Goal: Task Accomplishment & Management: Manage account settings

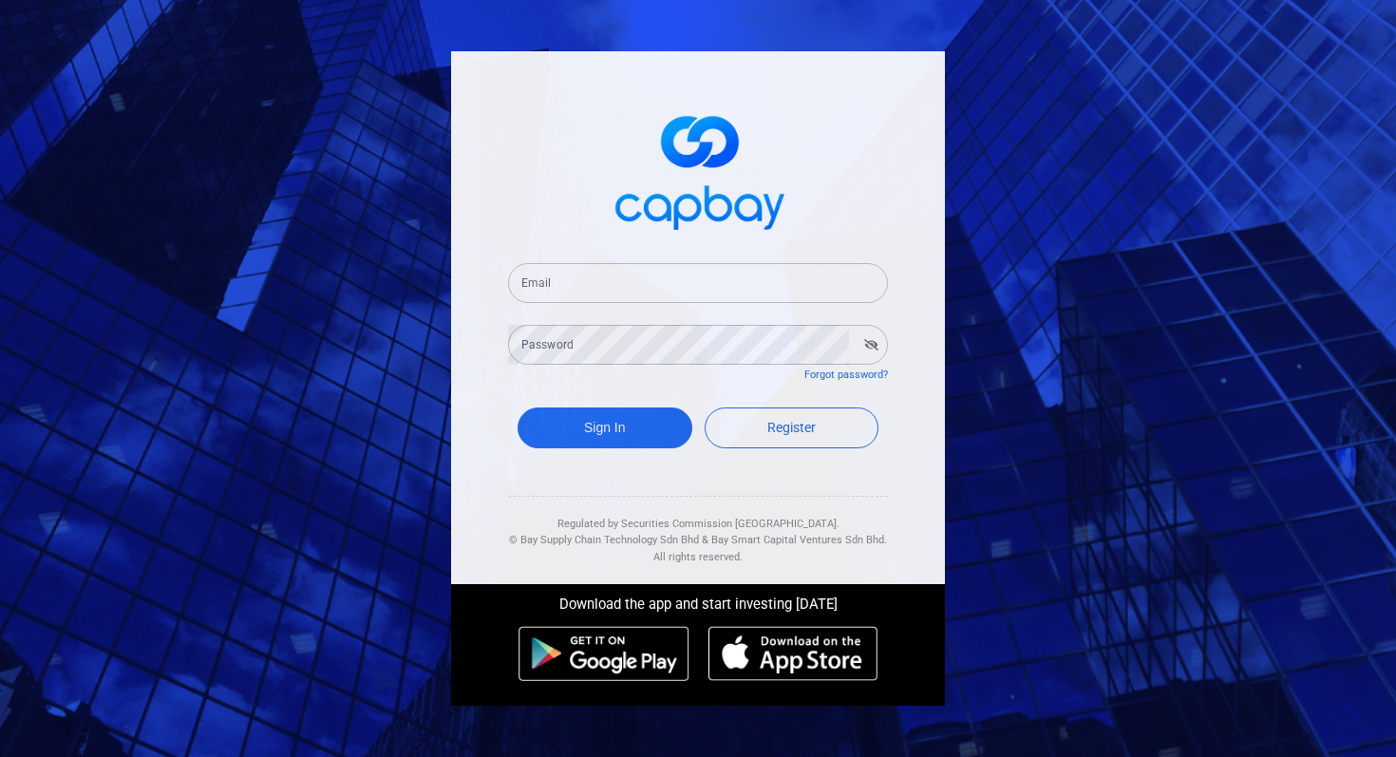
click at [699, 296] on input "Email" at bounding box center [698, 283] width 380 height 40
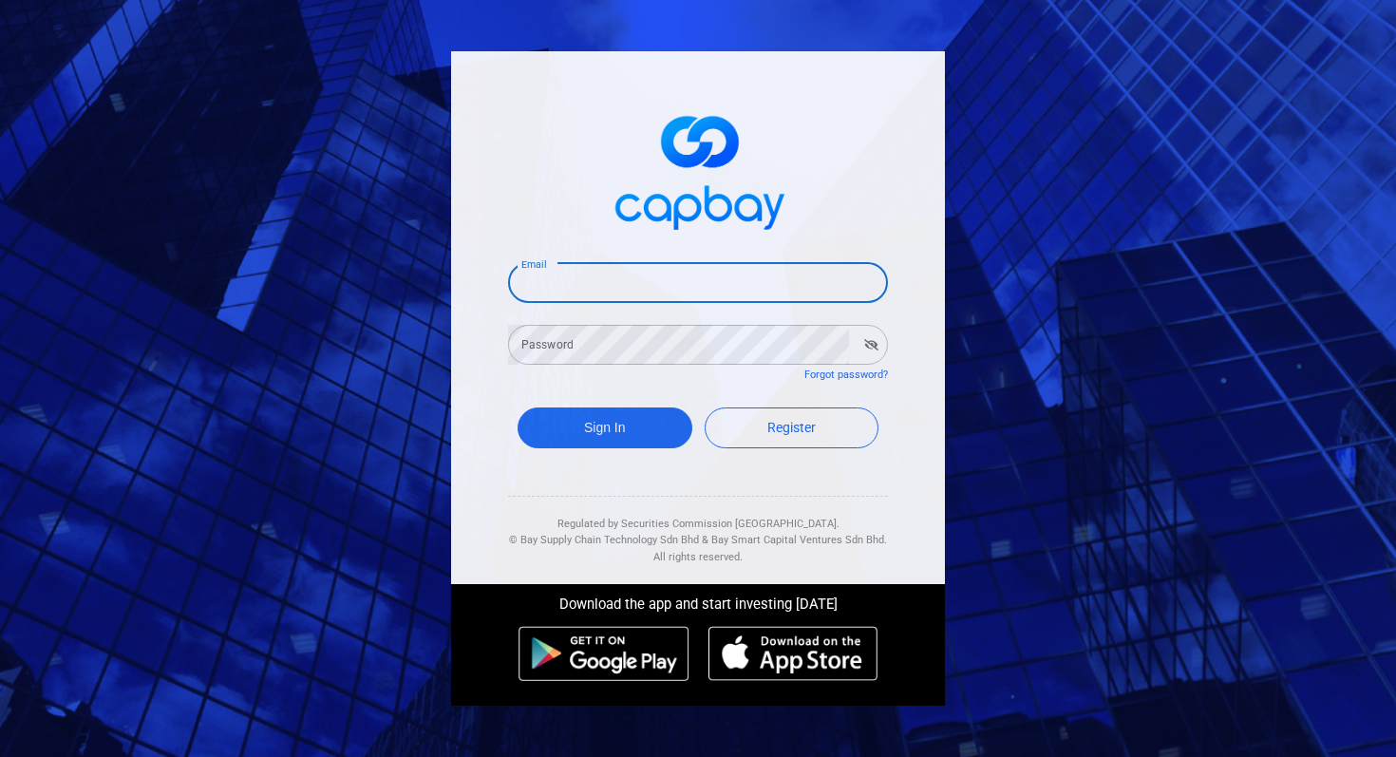
click at [1256, 108] on div "Email Email Password Password Forgot password? Sign In Register Regulated by Se…" at bounding box center [698, 378] width 1396 height 757
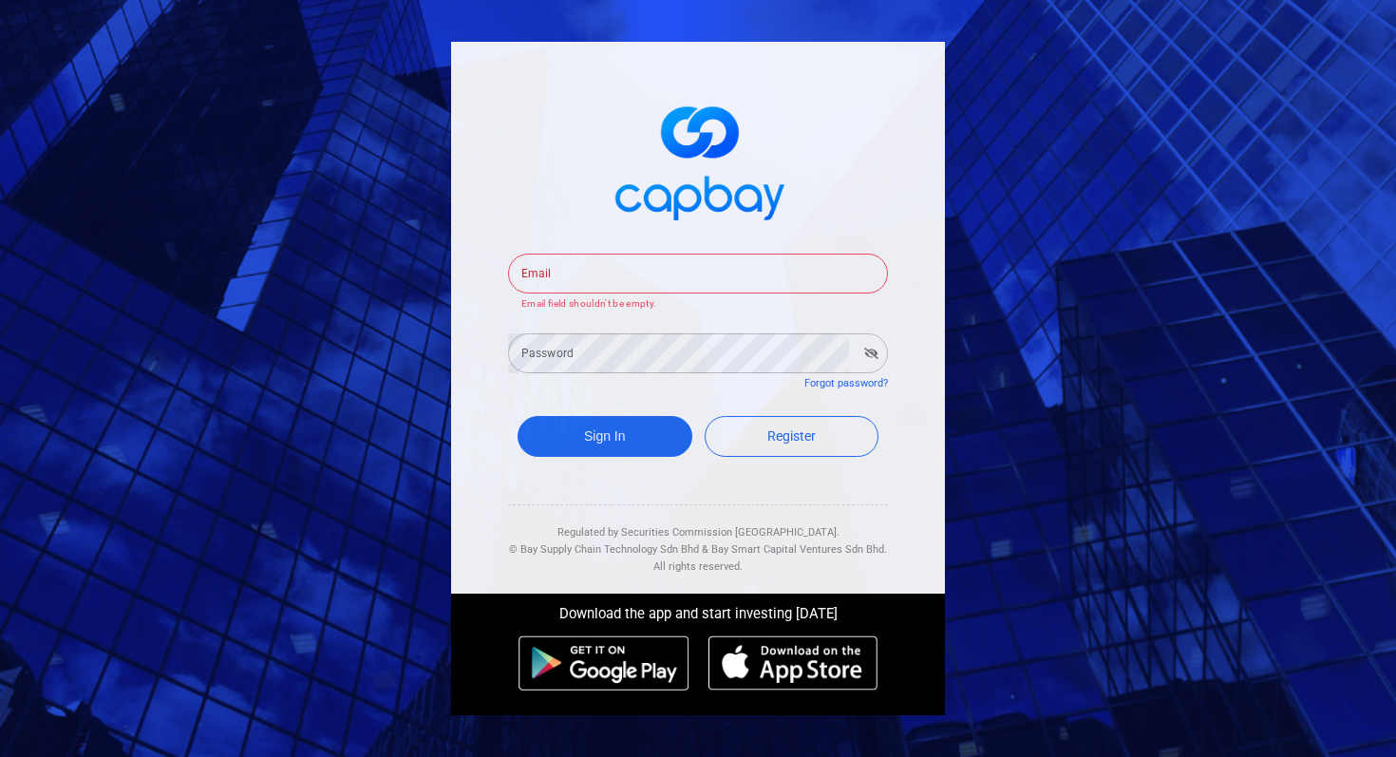
type input "[EMAIL_ADDRESS][DOMAIN_NAME]"
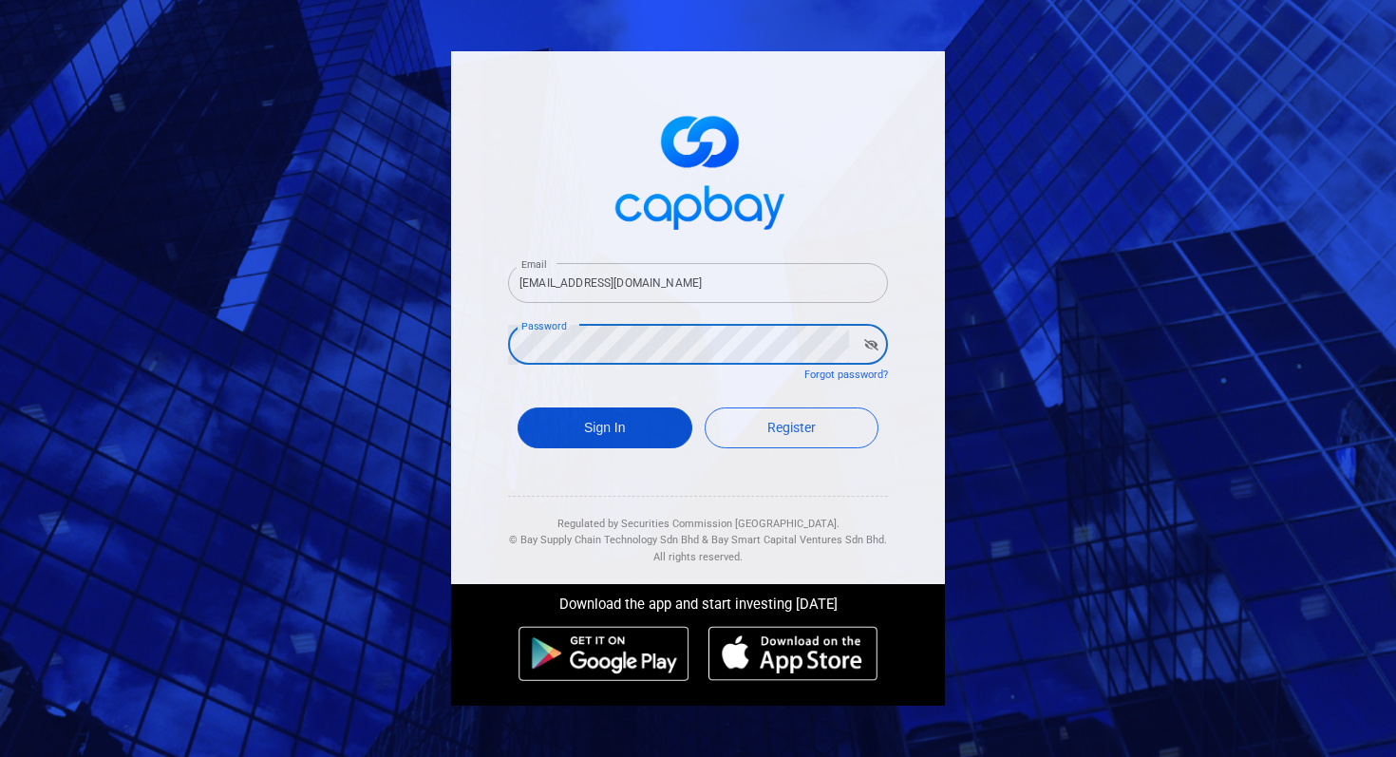
click at [642, 444] on button "Sign In" at bounding box center [605, 428] width 175 height 41
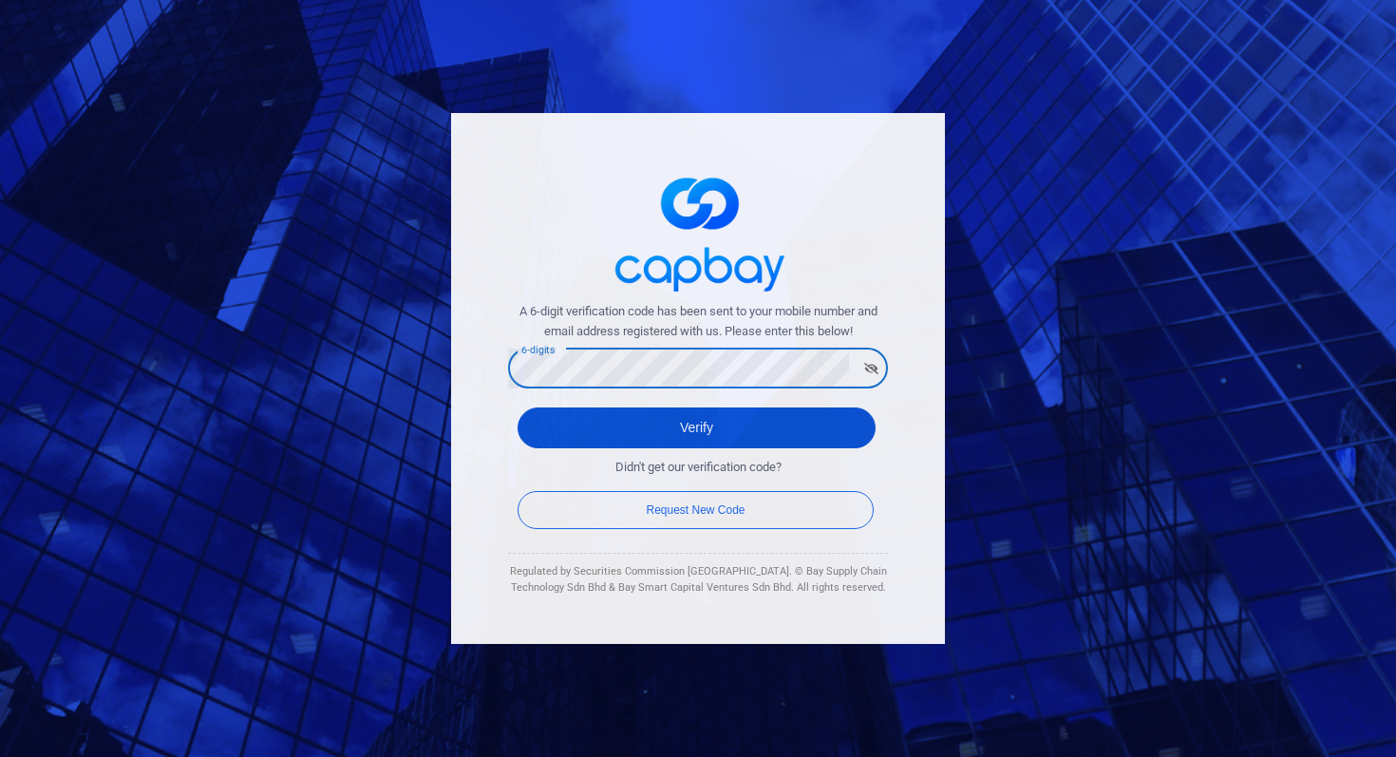
click at [744, 424] on button "Verify" at bounding box center [697, 428] width 358 height 41
click at [714, 412] on button "Verify" at bounding box center [697, 428] width 358 height 41
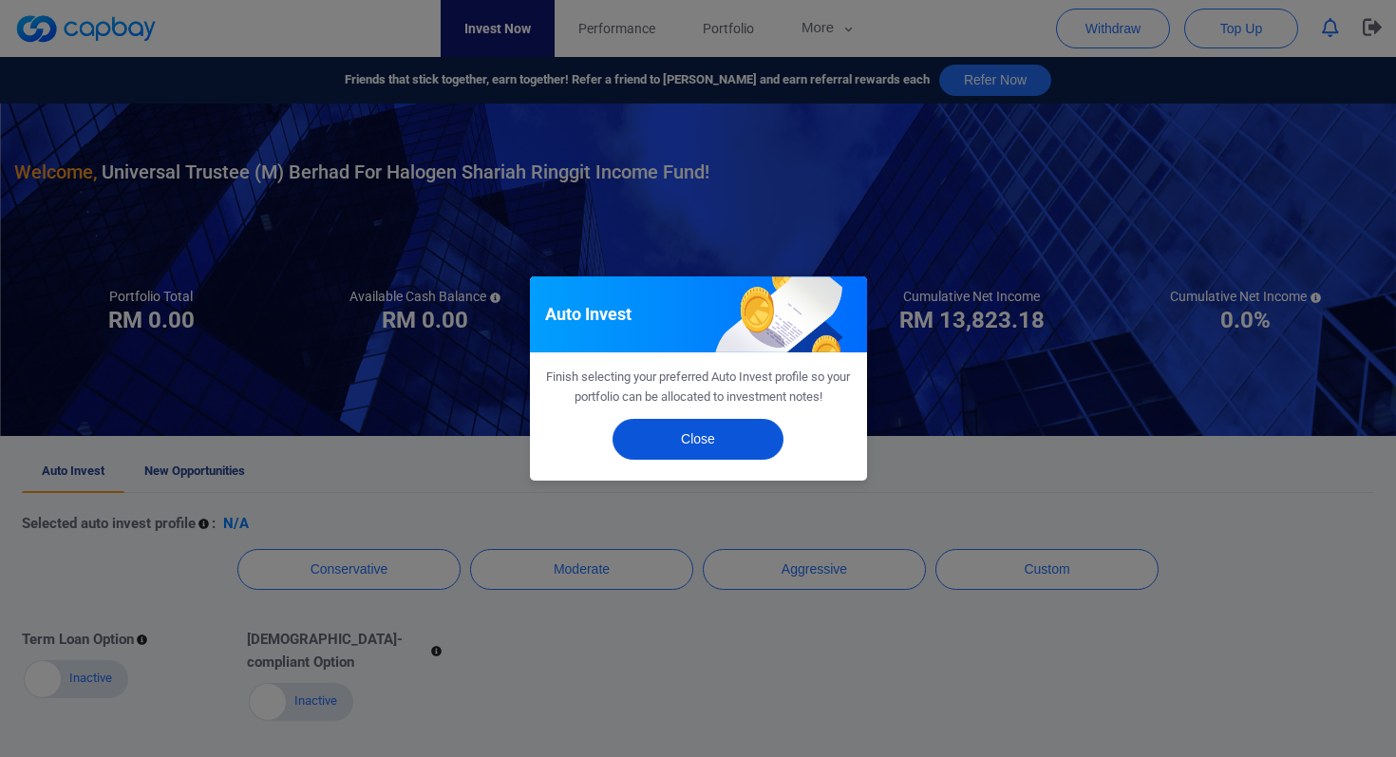
click at [681, 435] on button "Close" at bounding box center [698, 439] width 171 height 41
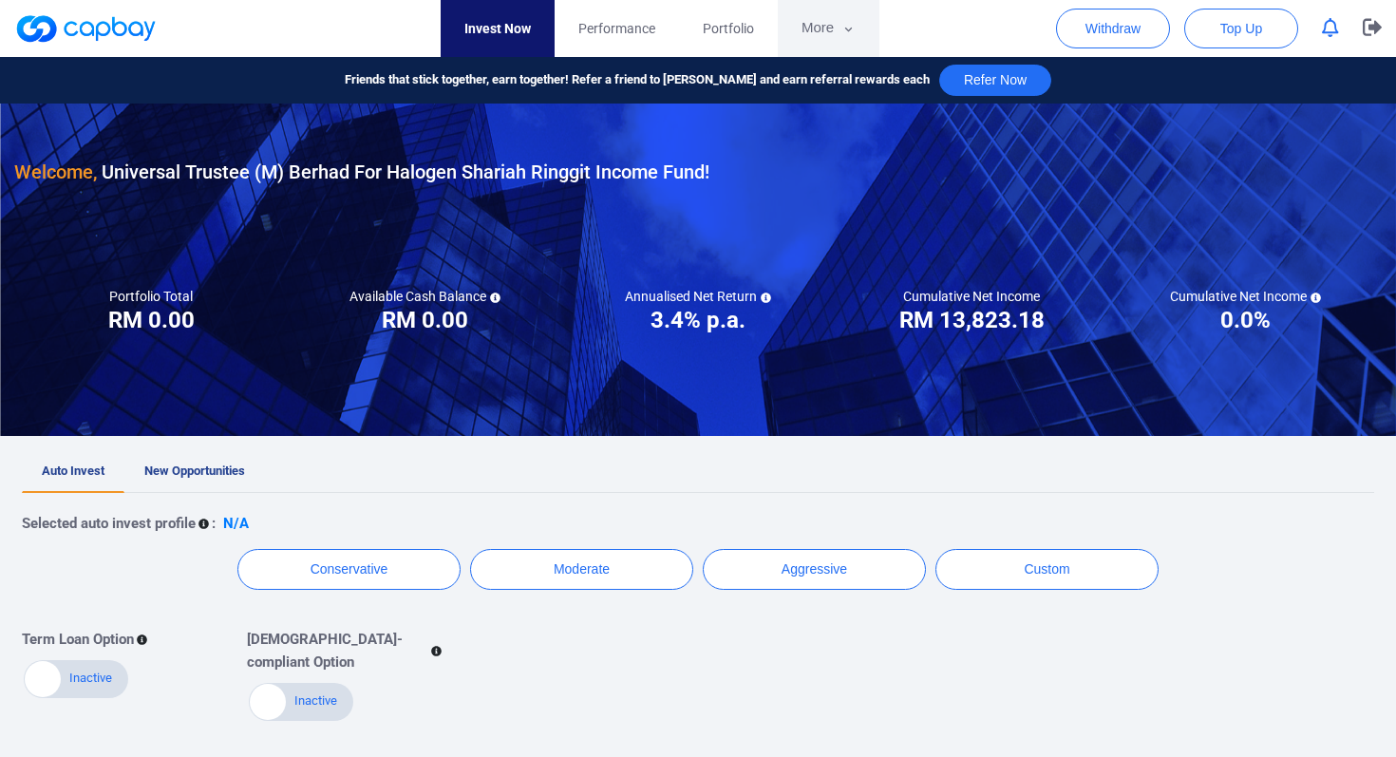
click at [815, 28] on button "More" at bounding box center [829, 28] width 102 height 57
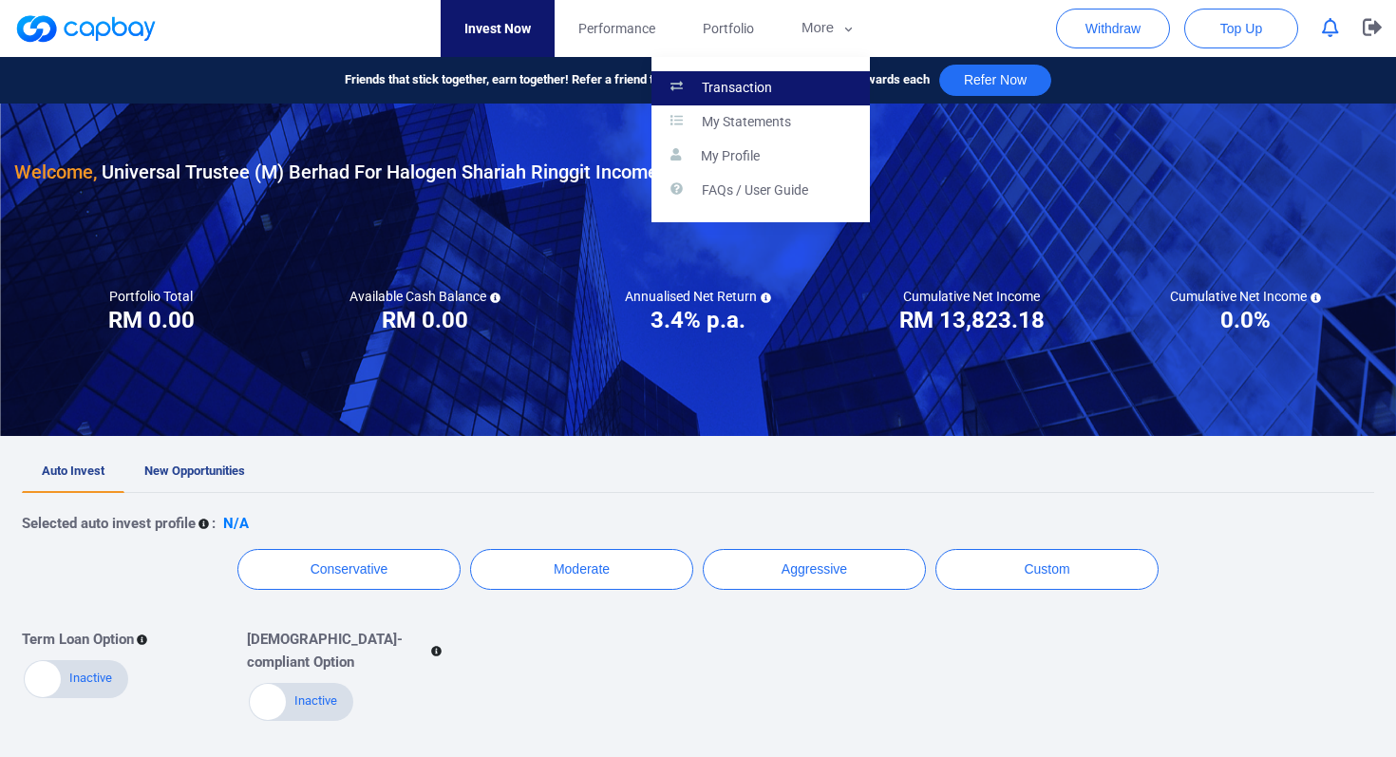
click at [773, 87] on link "Transaction" at bounding box center [761, 88] width 218 height 34
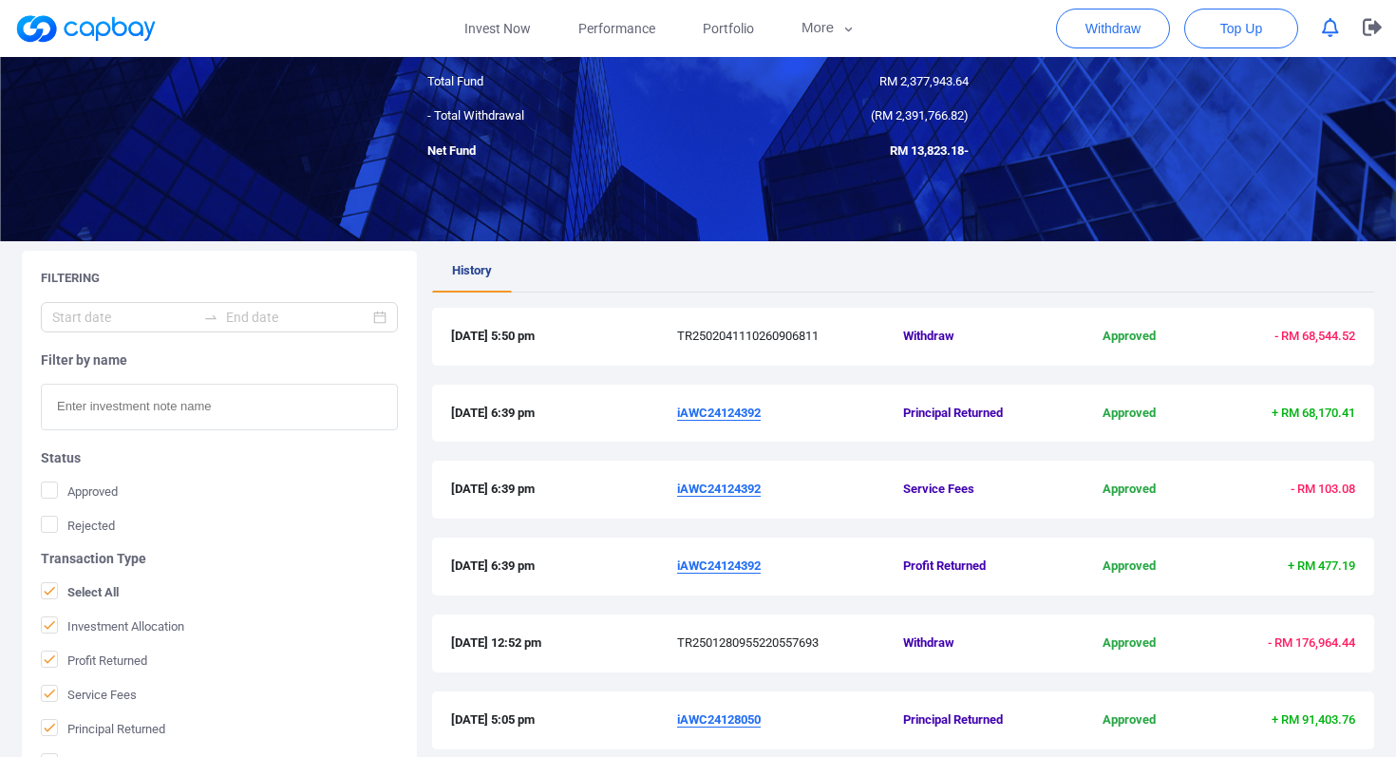
scroll to position [204, 0]
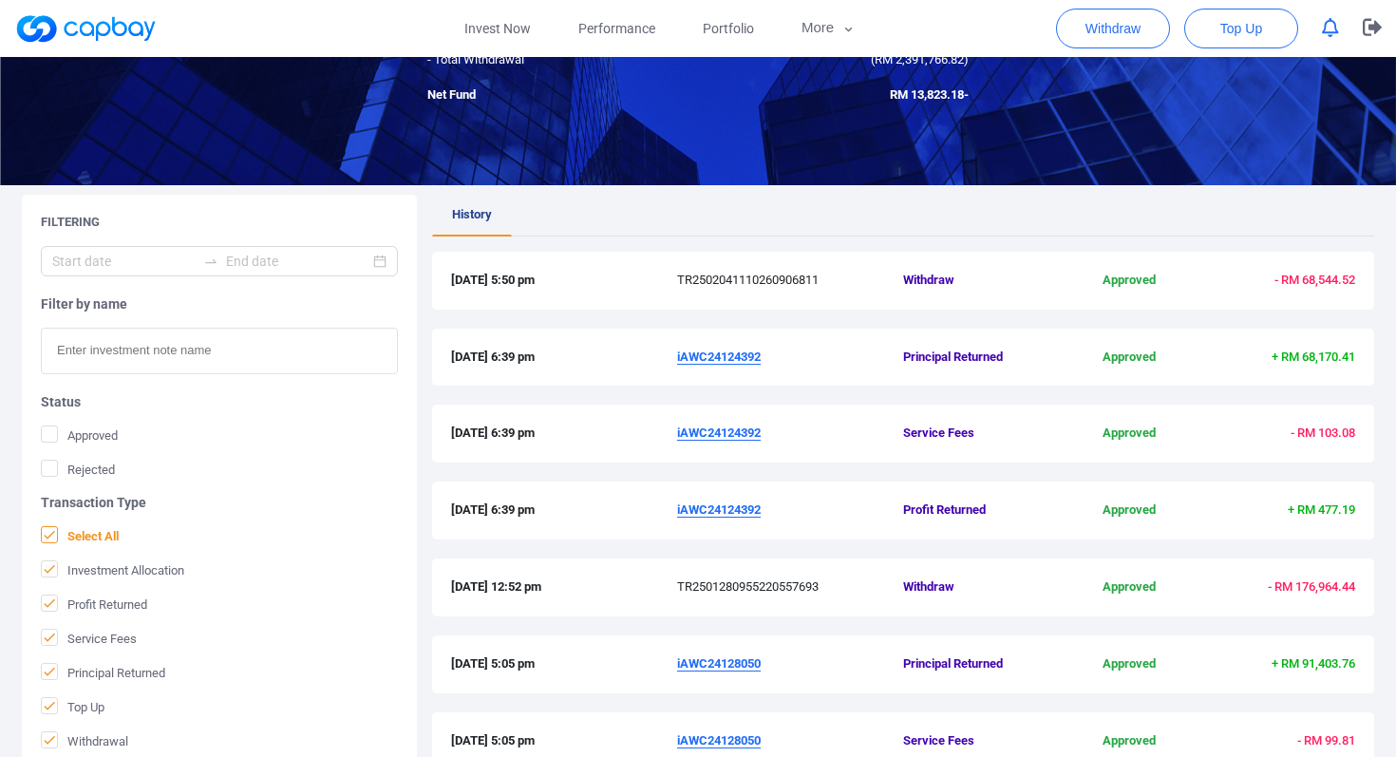
click at [55, 532] on icon at bounding box center [49, 534] width 15 height 15
click at [0, 0] on input "Select All" at bounding box center [0, 0] width 0 height 0
click at [47, 567] on icon at bounding box center [49, 568] width 15 height 15
click at [0, 0] on input "Investment Allocation" at bounding box center [0, 0] width 0 height 0
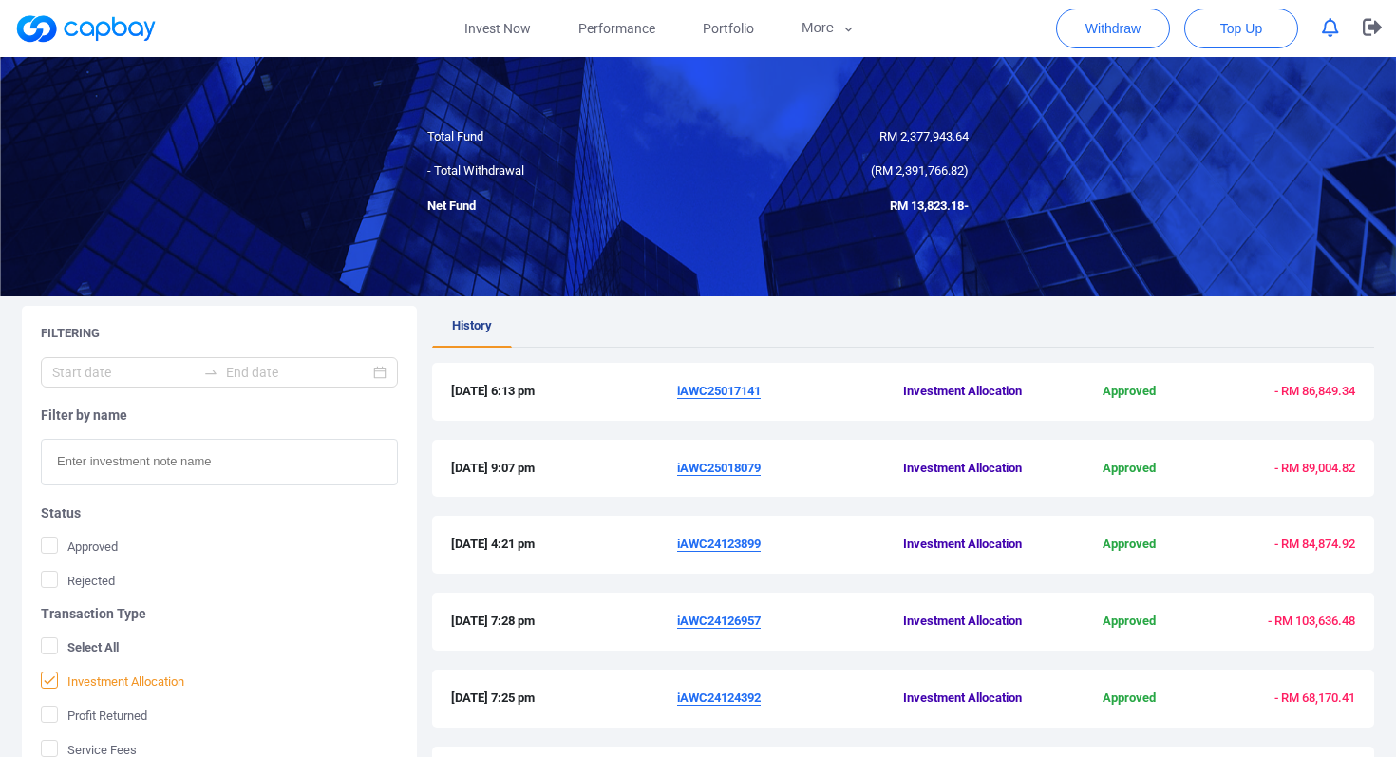
scroll to position [92, 0]
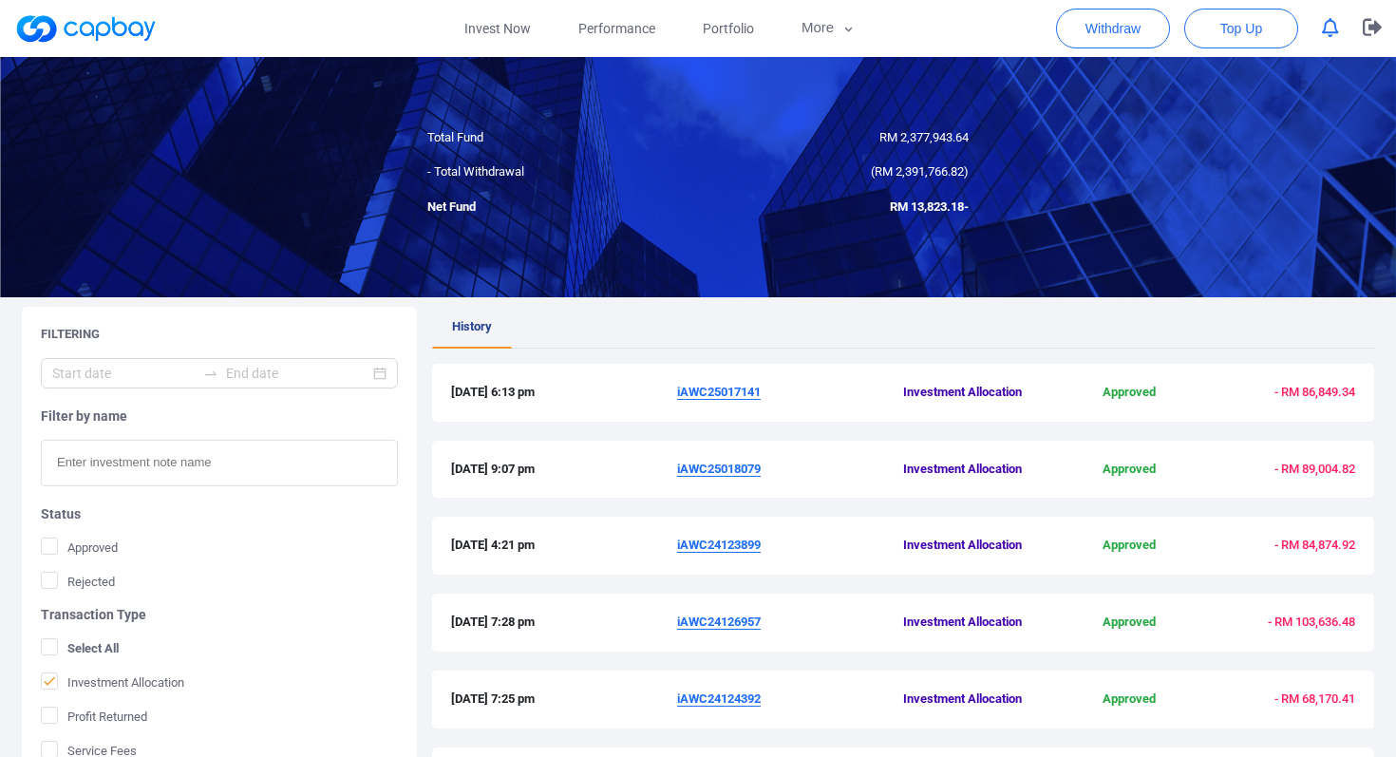
click at [943, 139] on span "RM 2,377,943.64" at bounding box center [924, 137] width 89 height 14
copy span "2,377,943.64"
click at [931, 134] on span "RM 2,377,943.64" at bounding box center [924, 137] width 89 height 14
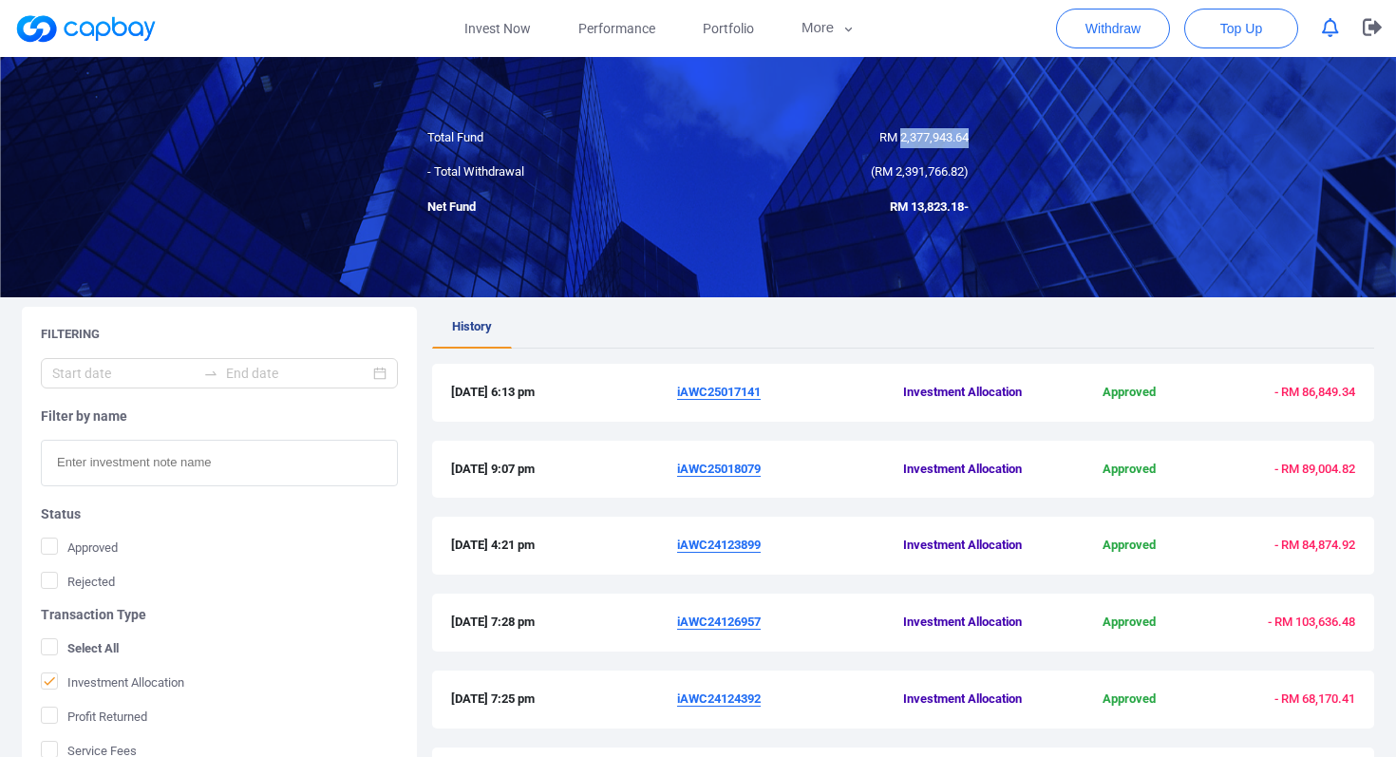
copy span "2,377,943.64"
click at [750, 171] on div "( RM 2,391,766.82 )" at bounding box center [840, 172] width 285 height 20
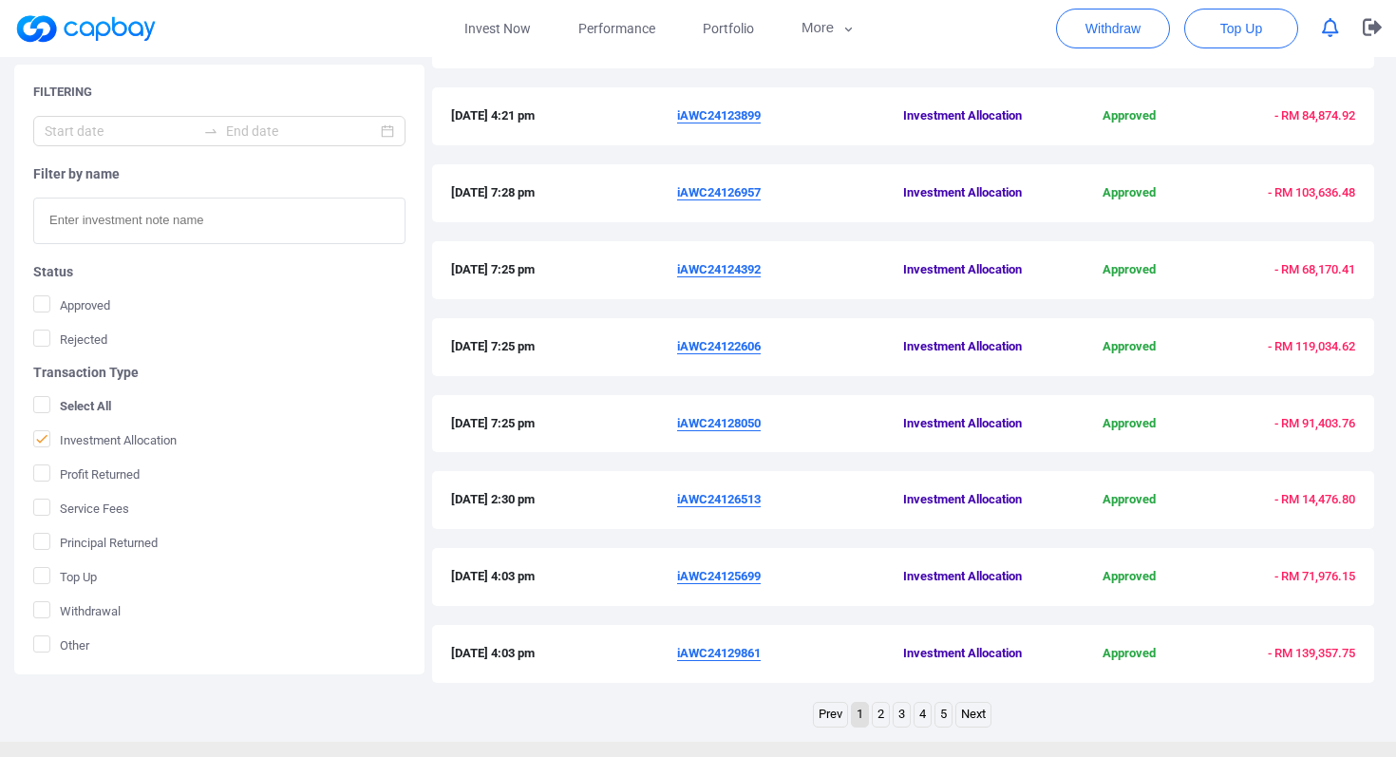
scroll to position [593, 0]
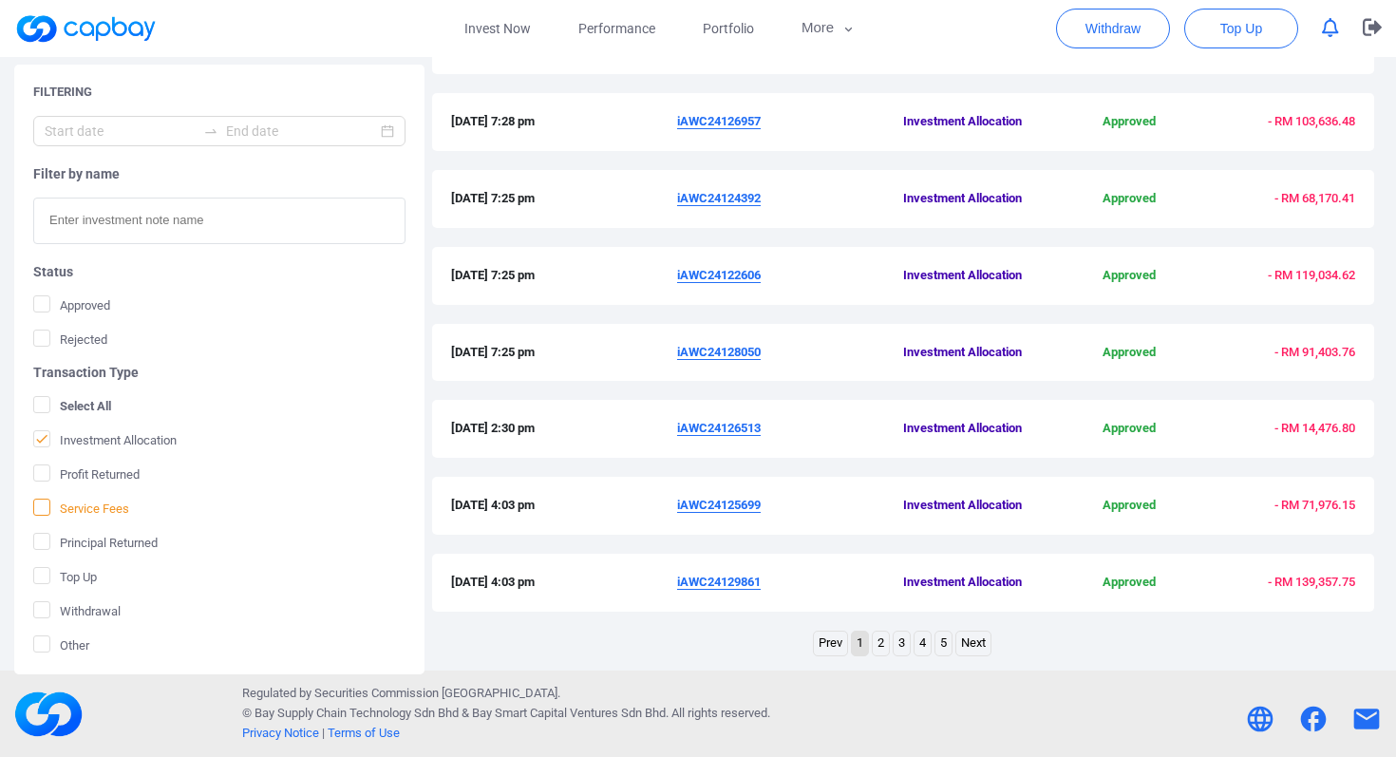
click at [103, 513] on span "Service Fees" at bounding box center [81, 508] width 96 height 19
click at [0, 0] on input "Service Fees" at bounding box center [0, 0] width 0 height 0
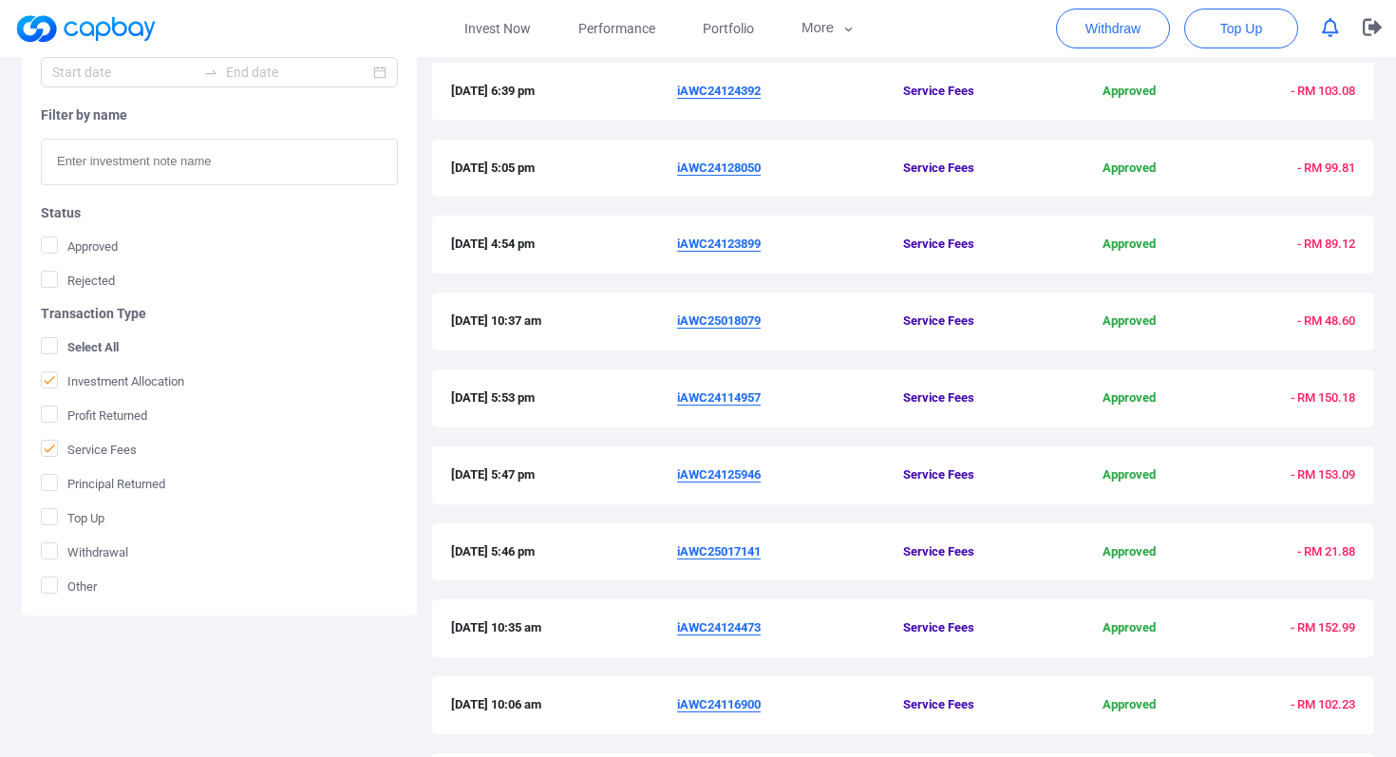
scroll to position [0, 0]
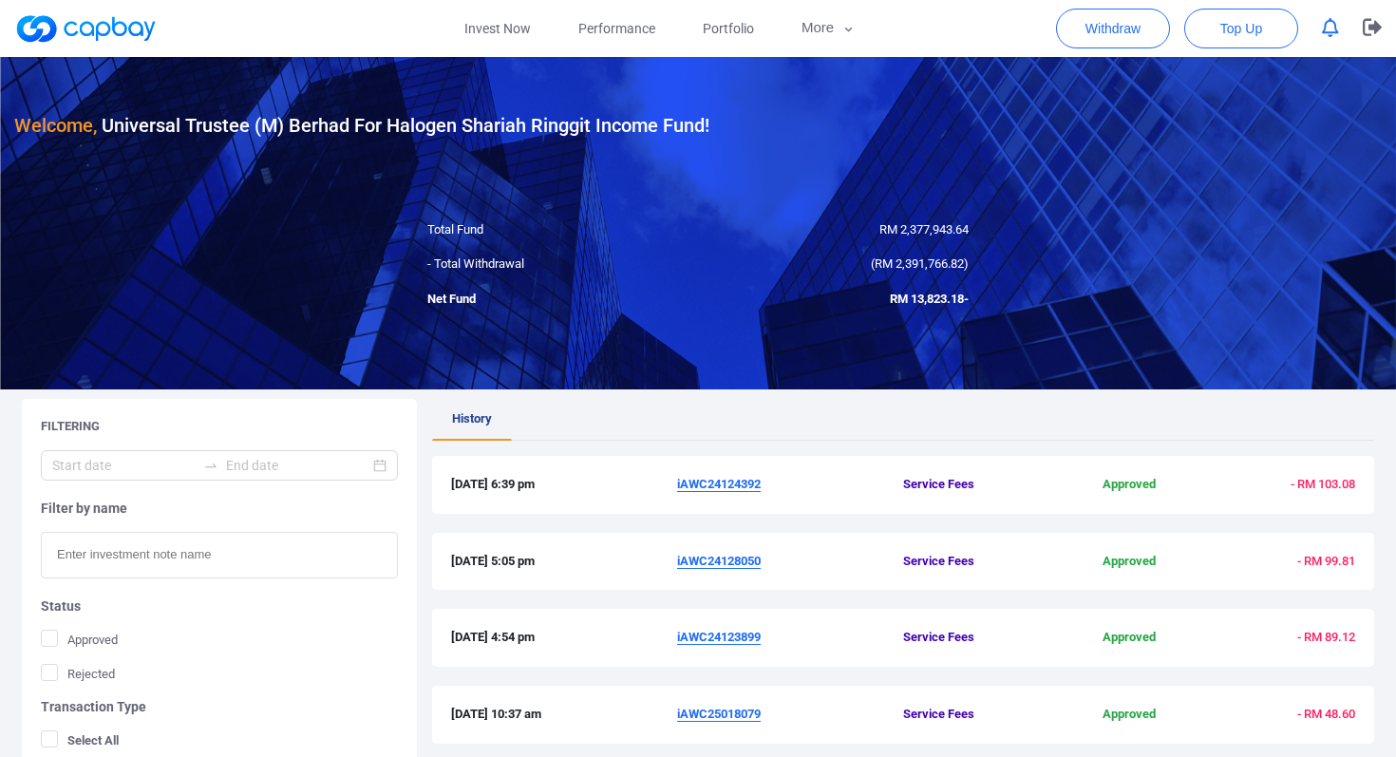
click at [503, 260] on div "- Total Withdrawal" at bounding box center [555, 265] width 285 height 20
click at [752, 260] on div "( RM 2,391,766.82 )" at bounding box center [840, 265] width 285 height 20
